Goal: Task Accomplishment & Management: Use online tool/utility

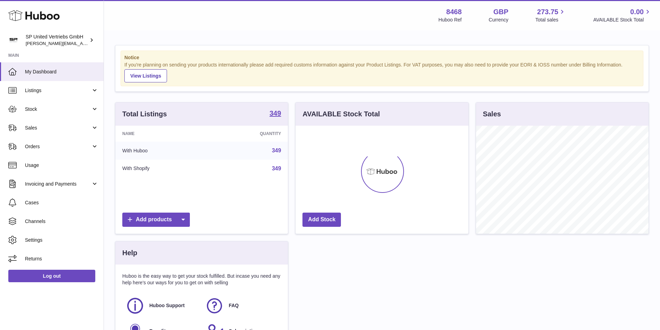
scroll to position [108, 173]
click at [49, 129] on span "Sales" at bounding box center [58, 128] width 66 height 7
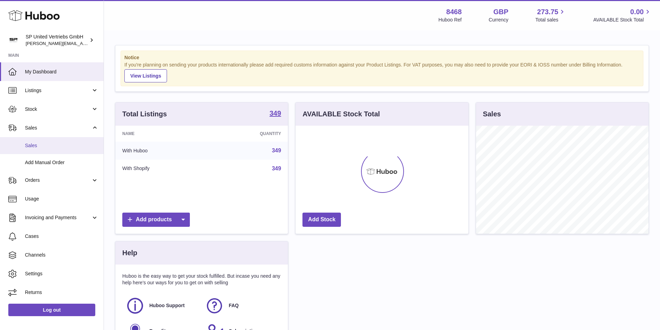
click at [53, 144] on span "Sales" at bounding box center [61, 145] width 73 height 7
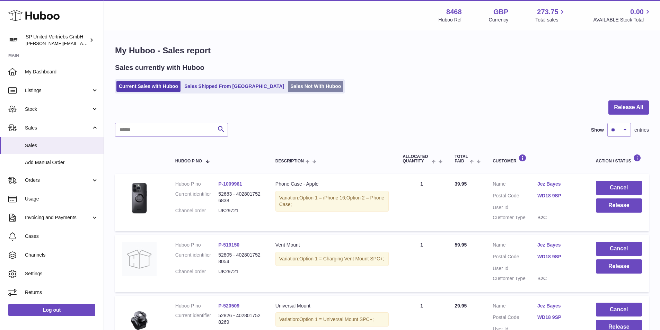
click at [288, 89] on link "Sales Not With Huboo" at bounding box center [315, 86] width 55 height 11
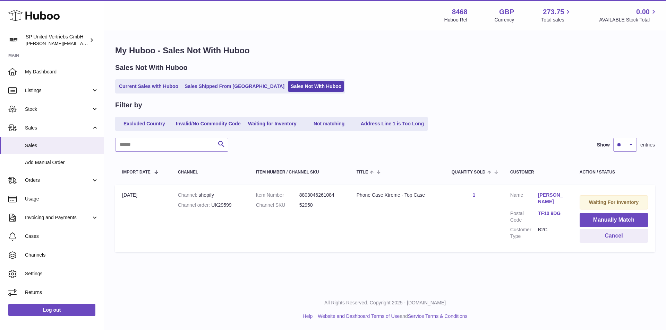
click at [153, 86] on link "Current Sales with Huboo" at bounding box center [148, 86] width 64 height 11
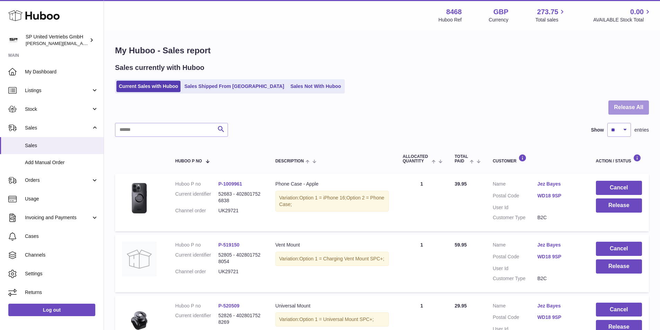
click at [634, 105] on button "Release All" at bounding box center [629, 108] width 41 height 14
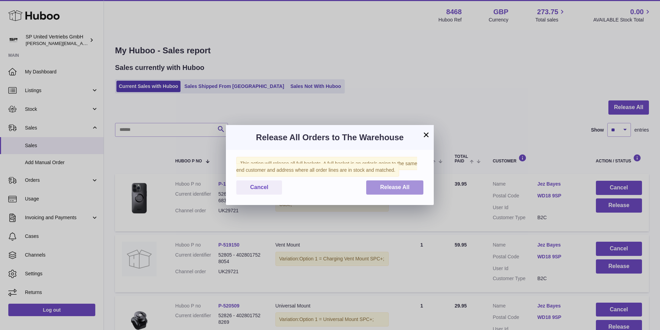
click at [383, 192] on button "Release All" at bounding box center [394, 188] width 57 height 14
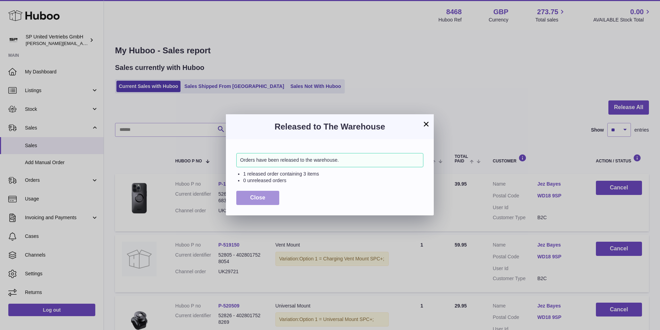
click at [259, 197] on span "Close" at bounding box center [257, 198] width 15 height 6
